Goal: Task Accomplishment & Management: Manage account settings

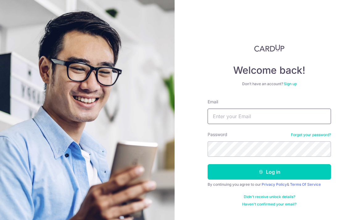
click at [259, 116] on input "Email" at bounding box center [269, 116] width 123 height 15
type input "Jacquelineloh@gmail.com"
click at [269, 172] on button "Log in" at bounding box center [269, 171] width 123 height 15
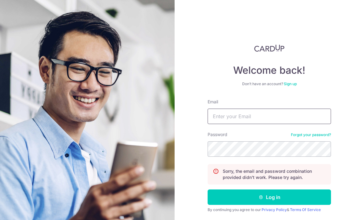
click at [238, 121] on input "Email" at bounding box center [269, 116] width 123 height 15
type input "[PERSON_NAME][EMAIL_ADDRESS][DOMAIN_NAME]"
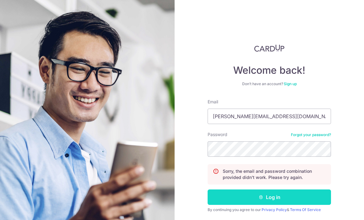
click at [266, 196] on button "Log in" at bounding box center [269, 196] width 123 height 15
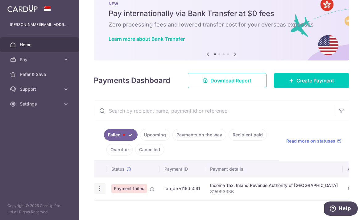
click at [97, 192] on icon "button" at bounding box center [100, 188] width 6 height 6
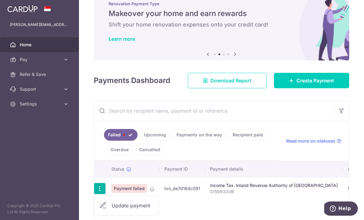
click at [94, 211] on link "Update payment" at bounding box center [126, 205] width 64 height 15
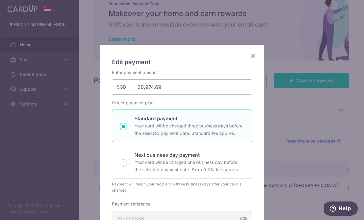
click at [49, 211] on div "Edit payment By clicking apply, you will make changes to all payments to Inland…" at bounding box center [182, 110] width 364 height 220
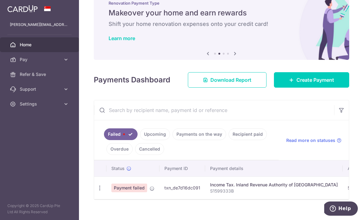
scroll to position [19, 0]
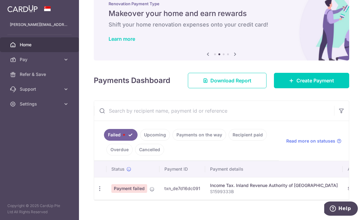
click at [111, 193] on span "Payment failed" at bounding box center [129, 188] width 36 height 9
click at [97, 192] on icon "button" at bounding box center [100, 188] width 6 height 6
click at [94, 211] on link "Update payment" at bounding box center [126, 205] width 64 height 15
radio input "true"
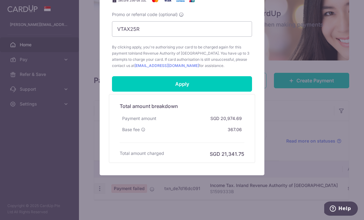
scroll to position [279, 0]
click at [272, 83] on div "Edit payment By clicking apply, you will make changes to all payments to Inland…" at bounding box center [182, 110] width 364 height 220
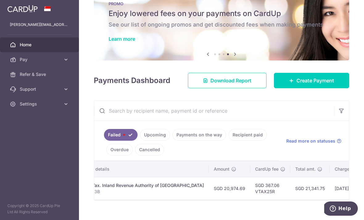
scroll to position [0, 133]
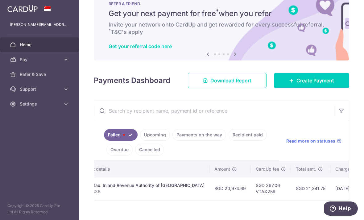
click at [341, 206] on span "Help" at bounding box center [344, 209] width 13 height 6
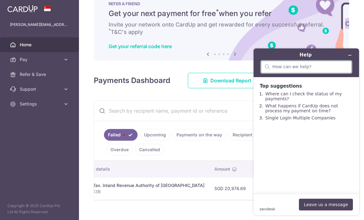
click at [318, 66] on input "search" at bounding box center [309, 67] width 75 height 6
click at [322, 186] on main "Top suggestions Where can I check the status of my payments? What happens if Ca…" at bounding box center [307, 135] width 101 height 117
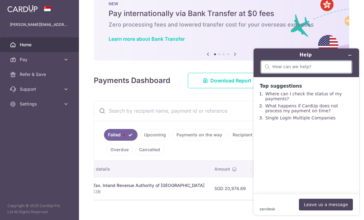
click at [287, 68] on input "search" at bounding box center [309, 67] width 75 height 6
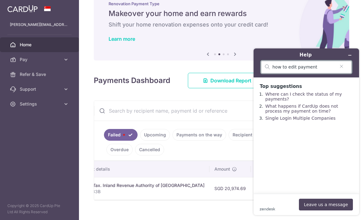
type input "how to edit payment"
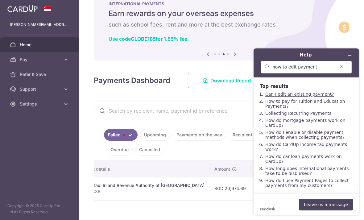
click at [308, 95] on link "Can I edit an existing payment?" at bounding box center [299, 94] width 69 height 5
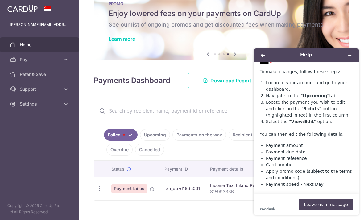
click at [104, 141] on link "Failed" at bounding box center [121, 135] width 34 height 12
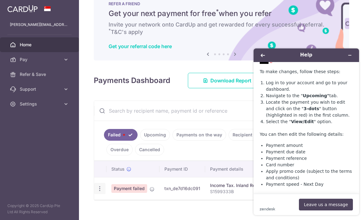
click at [97, 192] on icon "button" at bounding box center [100, 188] width 6 height 6
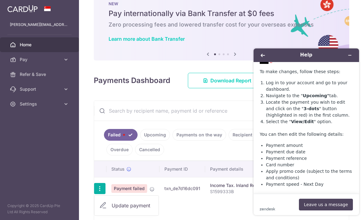
click at [238, 135] on div at bounding box center [182, 110] width 364 height 220
click at [263, 55] on icon "Back" at bounding box center [263, 55] width 4 height 4
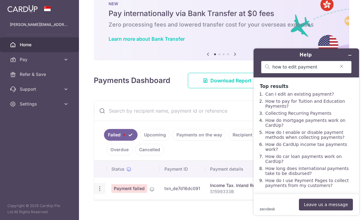
click at [343, 66] on icon "Clear search" at bounding box center [341, 66] width 5 height 4
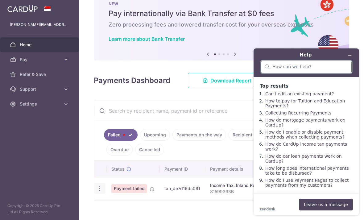
click at [234, 121] on input "text" at bounding box center [214, 111] width 240 height 20
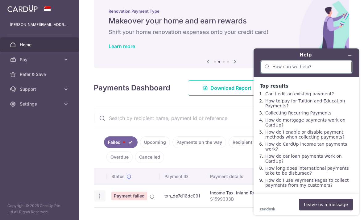
scroll to position [10, 0]
click at [349, 56] on icon "Minimise widget" at bounding box center [350, 55] width 4 height 4
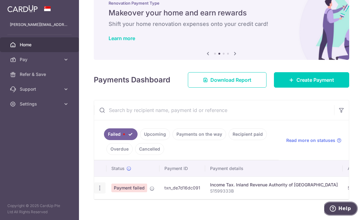
scroll to position [19, 0]
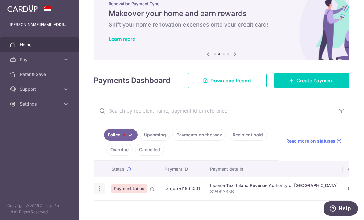
click at [111, 193] on span "Payment failed" at bounding box center [129, 188] width 36 height 9
click at [140, 141] on link "Upcoming" at bounding box center [155, 135] width 30 height 12
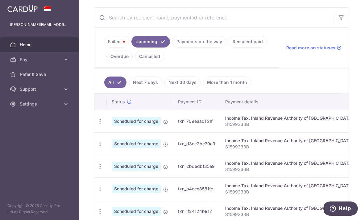
scroll to position [0, 0]
click at [104, 47] on link "Failed" at bounding box center [116, 42] width 25 height 12
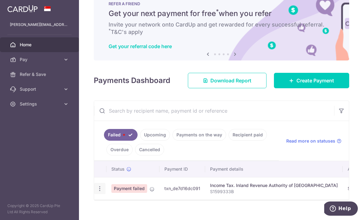
click at [97, 192] on icon "button" at bounding box center [100, 188] width 6 height 6
click at [91, 210] on link "Update payment" at bounding box center [123, 205] width 64 height 15
radio input "true"
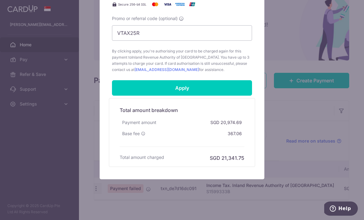
scroll to position [275, 0]
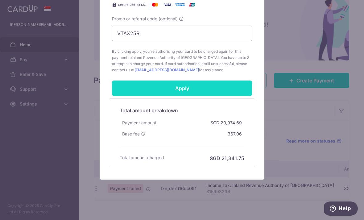
click at [195, 88] on input "Apply" at bounding box center [182, 87] width 140 height 15
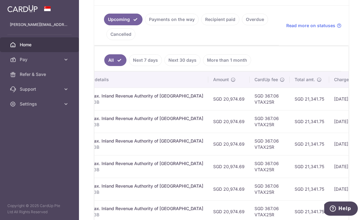
scroll to position [0, 149]
